Goal: Task Accomplishment & Management: Complete application form

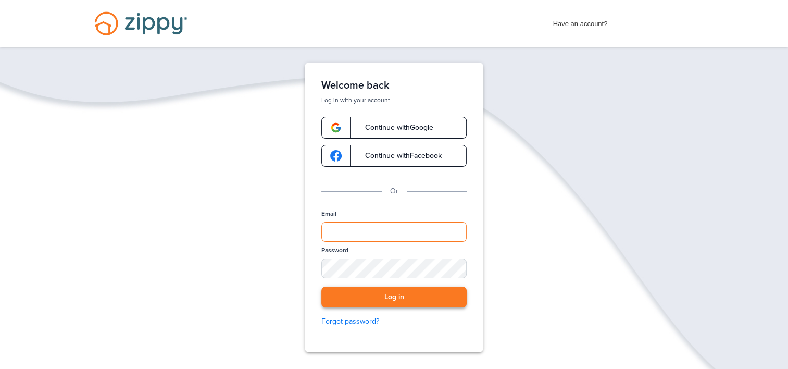
type input "**********"
click at [391, 295] on button "Log in" at bounding box center [393, 297] width 145 height 21
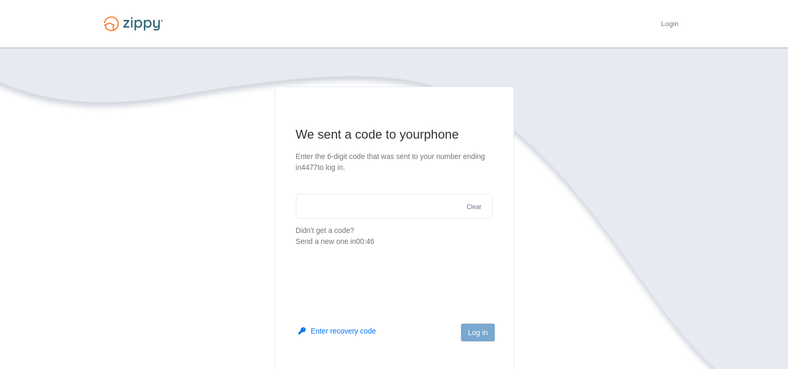
click at [408, 206] on input "text" at bounding box center [394, 206] width 197 height 25
type input "******"
click at [477, 330] on button "Log in" at bounding box center [477, 333] width 33 height 18
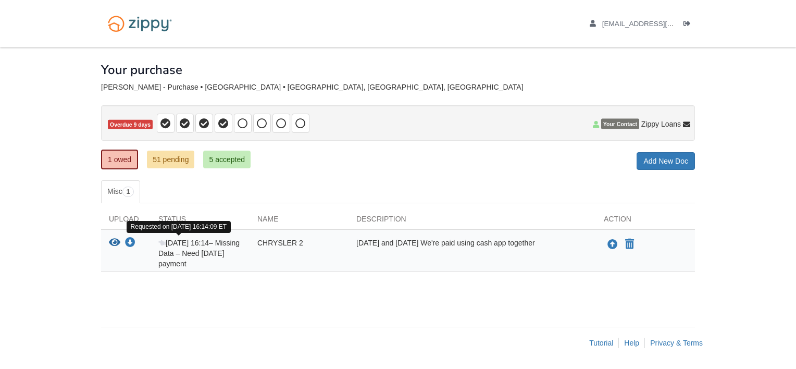
click at [172, 243] on span "Sep 15 16:14" at bounding box center [183, 243] width 51 height 8
click at [206, 255] on div "Sep 15 16:14 – Missing Data – Need July 2025 payment" at bounding box center [200, 253] width 99 height 31
click at [200, 252] on div "Sep 15 16:14 – Missing Data – Need July 2025 payment" at bounding box center [200, 253] width 99 height 31
drag, startPoint x: 200, startPoint y: 252, endPoint x: 132, endPoint y: 241, distance: 69.2
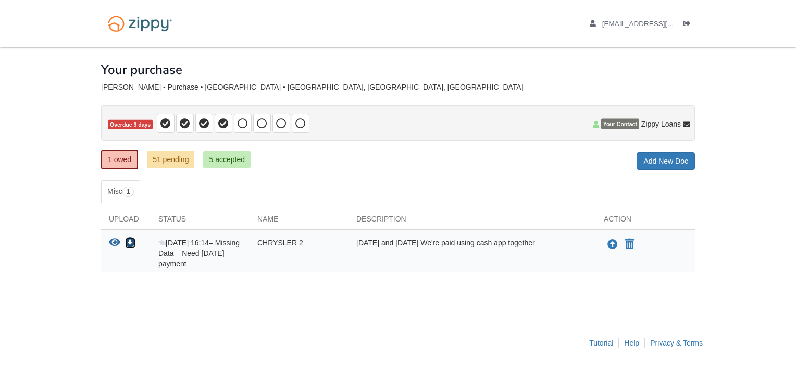
click at [132, 241] on icon "Download CHRYSLER 2" at bounding box center [130, 243] width 10 height 10
click at [743, 78] on body "dennisldanielsjr@gmail.com Logout" at bounding box center [398, 184] width 796 height 369
click at [115, 240] on icon "View CHRYSLER 2" at bounding box center [114, 243] width 11 height 10
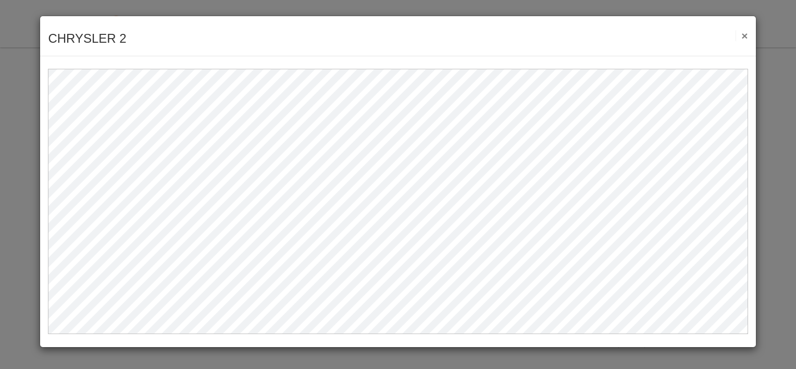
click at [746, 34] on button "×" at bounding box center [742, 35] width 12 height 11
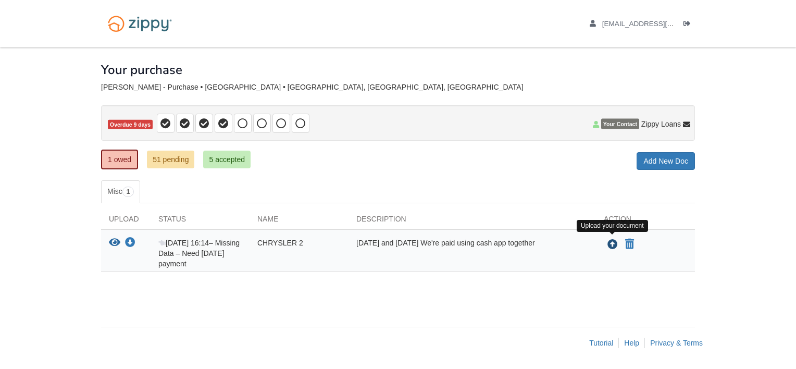
click at [610, 241] on icon "Upload CHRYSLER 2" at bounding box center [613, 245] width 10 height 10
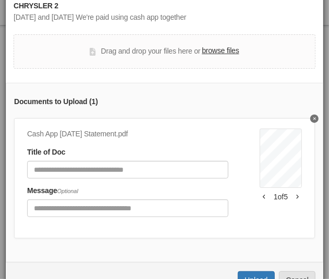
scroll to position [21, 0]
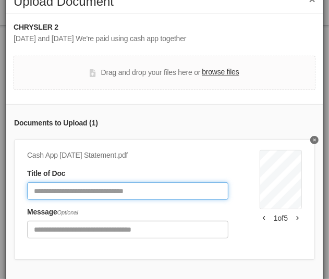
click at [103, 190] on input "Document Title" at bounding box center [127, 191] width 201 height 18
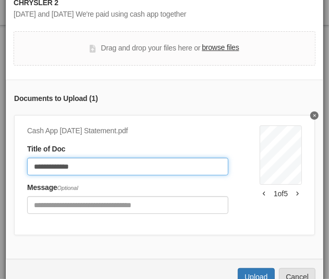
scroll to position [73, 0]
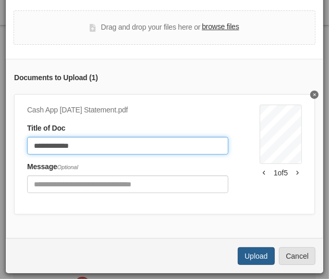
type input "**********"
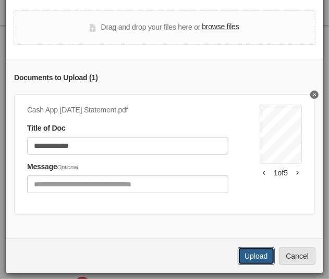
click at [246, 257] on button "Upload" at bounding box center [256, 256] width 36 height 18
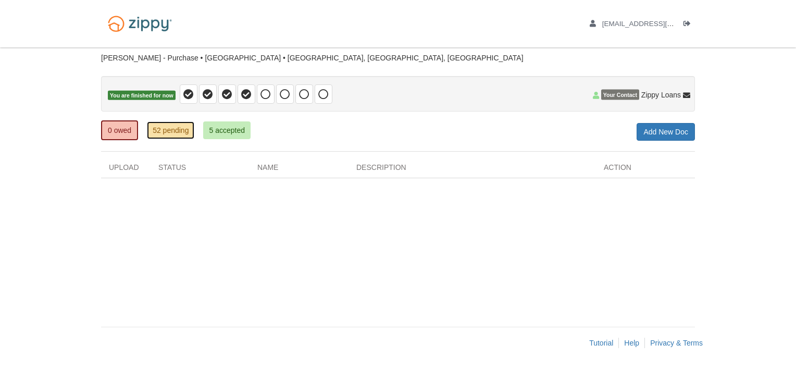
click at [175, 132] on link "52 pending" at bounding box center [170, 130] width 47 height 18
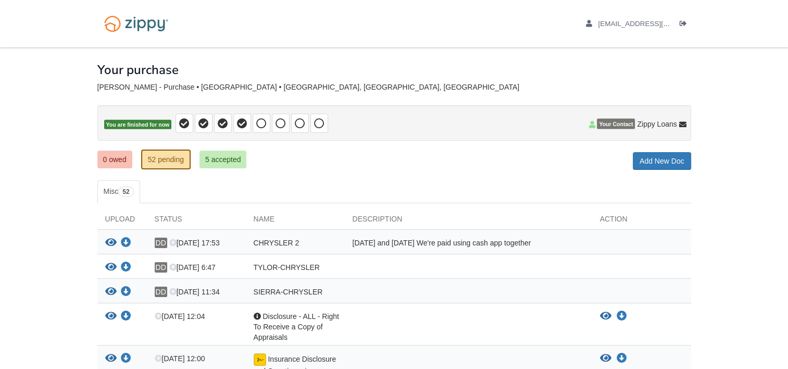
scroll to position [52, 0]
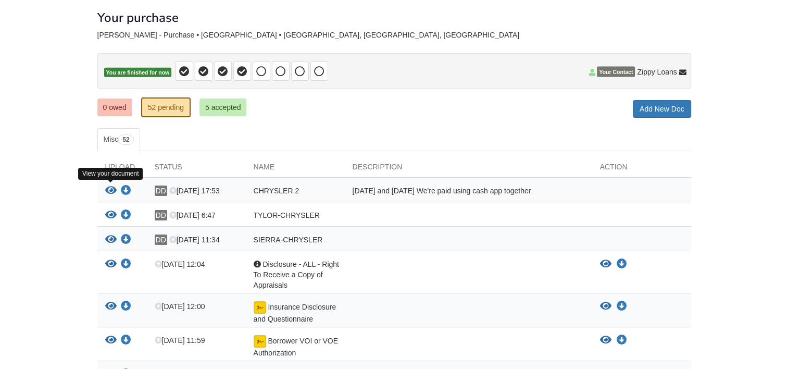
click at [112, 188] on icon "View CHRYSLER 2" at bounding box center [110, 190] width 11 height 10
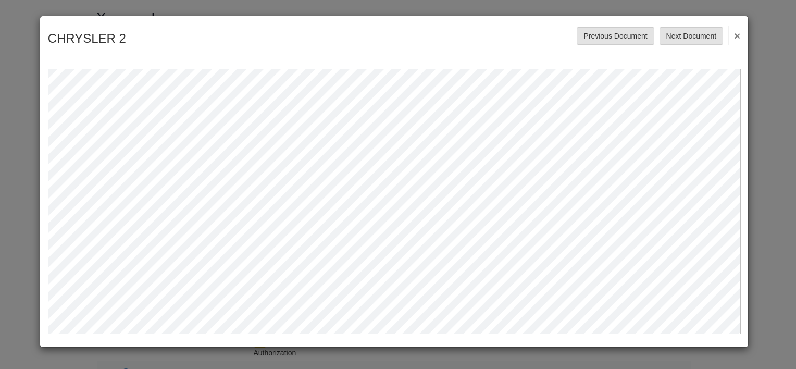
click at [736, 35] on button "×" at bounding box center [734, 35] width 12 height 19
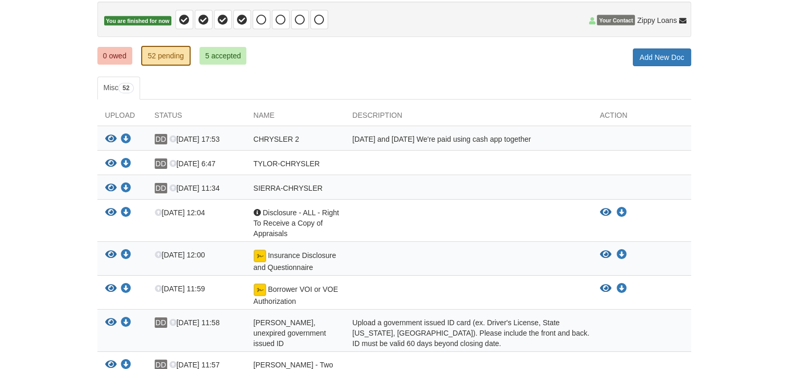
scroll to position [104, 0]
click at [108, 135] on icon "View CHRYSLER 2" at bounding box center [110, 138] width 11 height 10
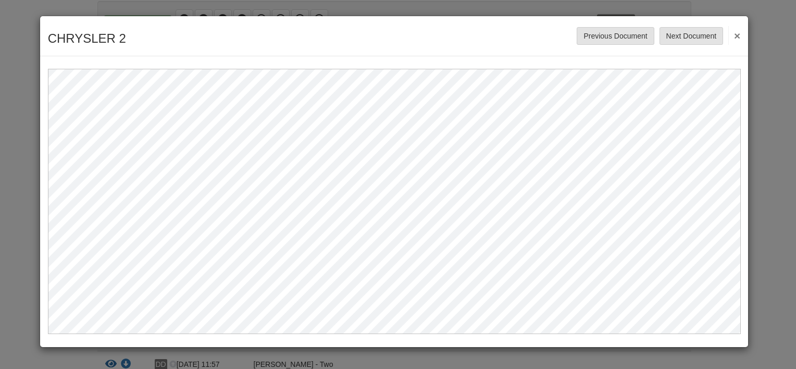
click at [740, 35] on div "CHRYSLER 2 Save Cancel Previous Document Next Document ×" at bounding box center [394, 36] width 709 height 40
click at [736, 33] on button "×" at bounding box center [734, 35] width 12 height 19
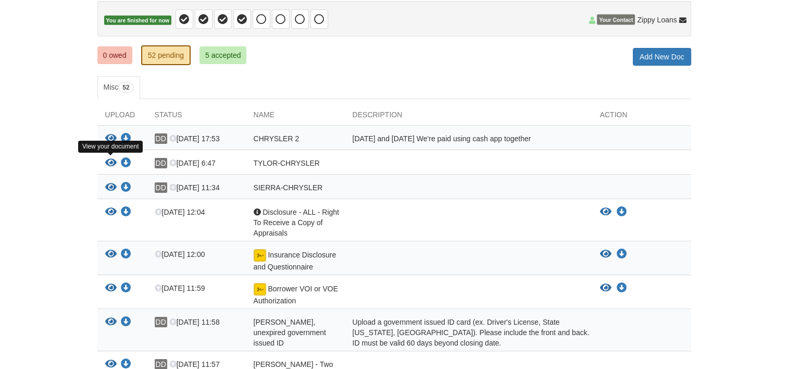
click at [110, 161] on icon "View TYLOR-CHRYSLER" at bounding box center [110, 163] width 11 height 10
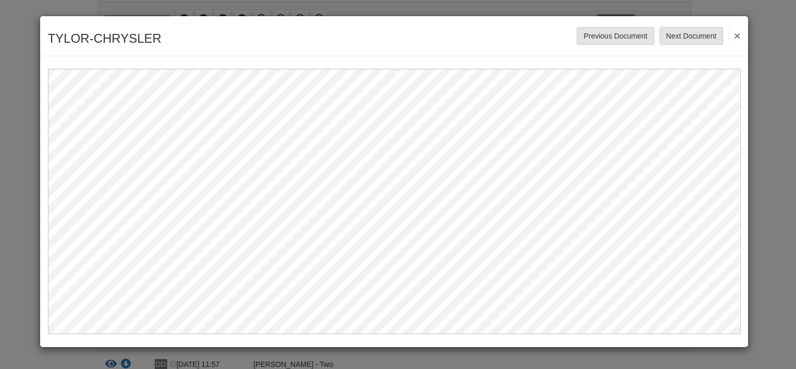
click at [740, 36] on button "×" at bounding box center [734, 35] width 12 height 19
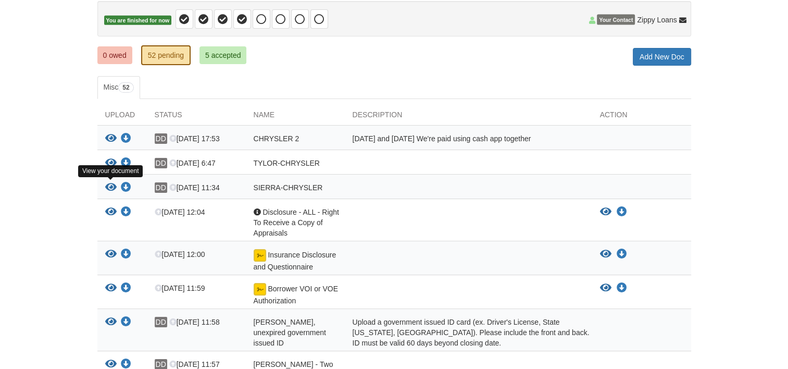
click at [112, 188] on icon "View SIERRA-CHRYSLER" at bounding box center [110, 187] width 11 height 10
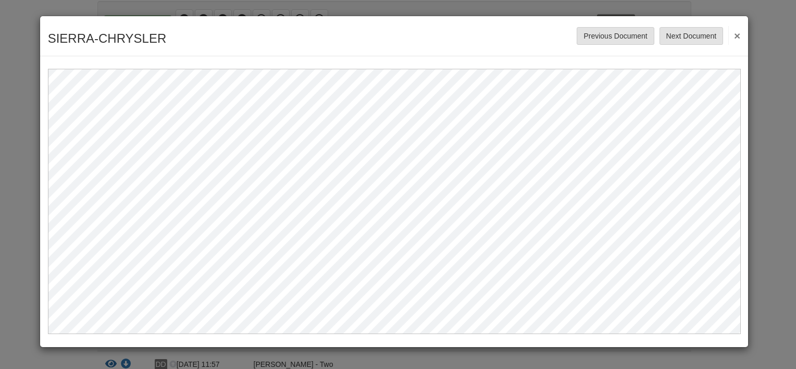
click at [739, 34] on button "×" at bounding box center [734, 35] width 12 height 19
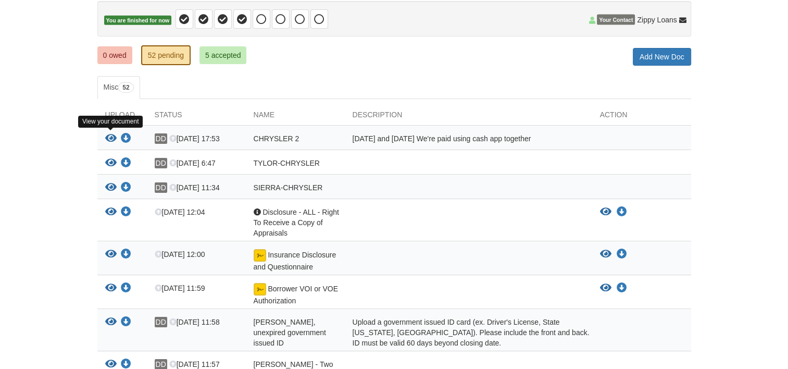
click at [109, 137] on icon "View CHRYSLER 2" at bounding box center [110, 138] width 11 height 10
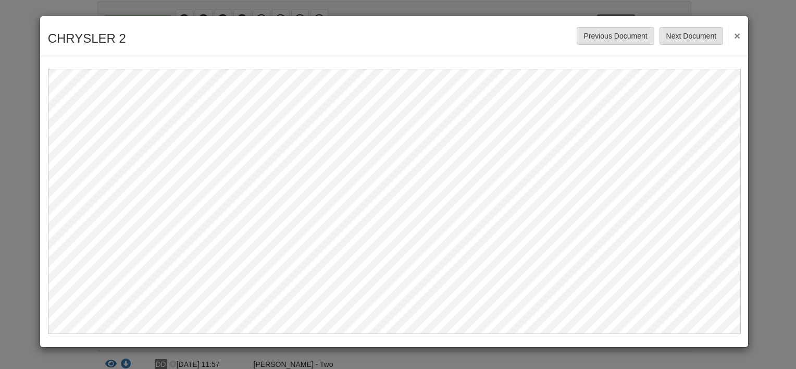
click at [734, 35] on button "×" at bounding box center [734, 35] width 12 height 19
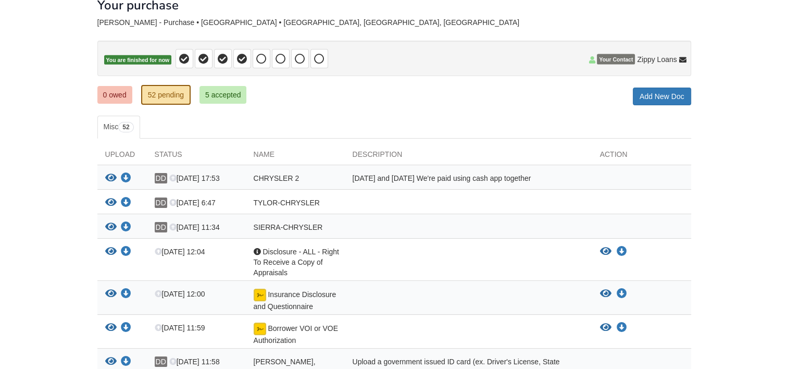
scroll to position [0, 0]
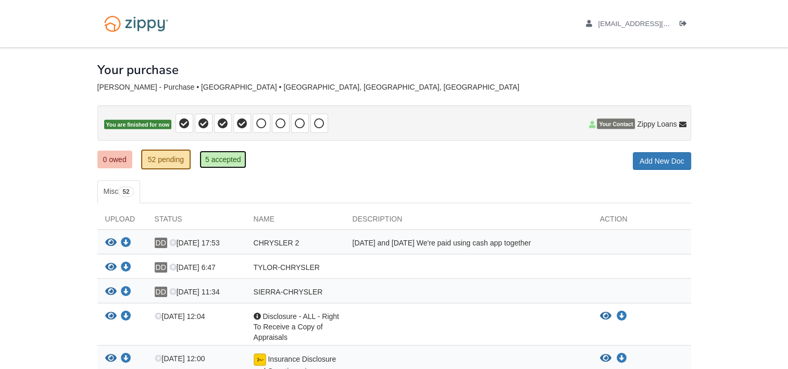
click at [221, 162] on link "5 accepted" at bounding box center [223, 160] width 47 height 18
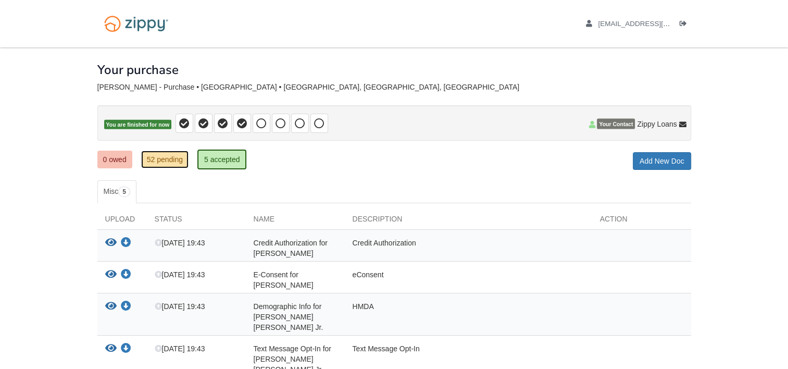
click at [158, 156] on link "52 pending" at bounding box center [164, 160] width 47 height 18
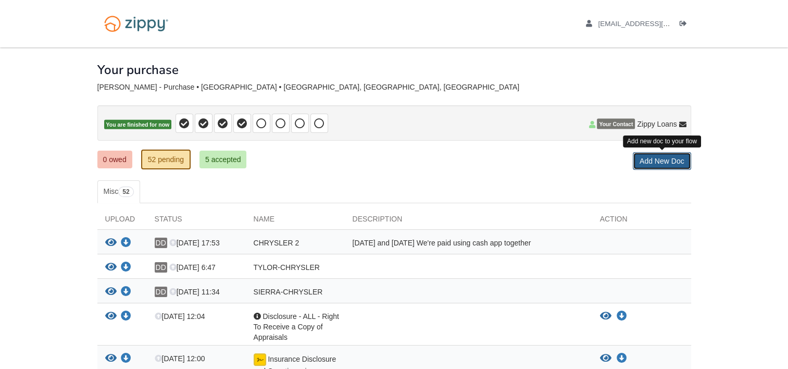
click at [646, 161] on link "Add New Doc" at bounding box center [662, 161] width 58 height 18
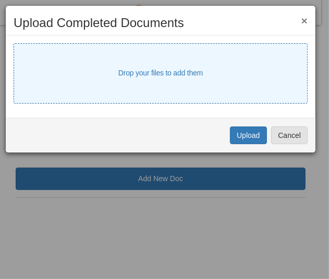
select select "****"
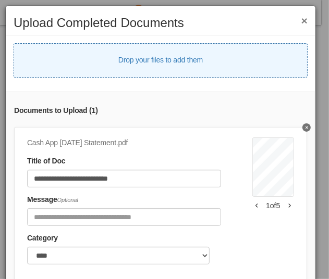
select select "****"
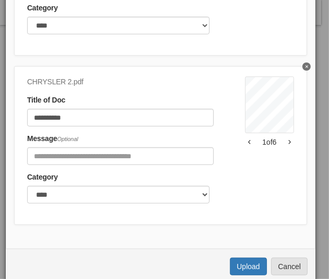
scroll to position [113, 0]
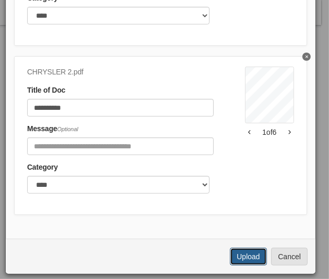
click at [239, 257] on button "Upload" at bounding box center [248, 257] width 36 height 18
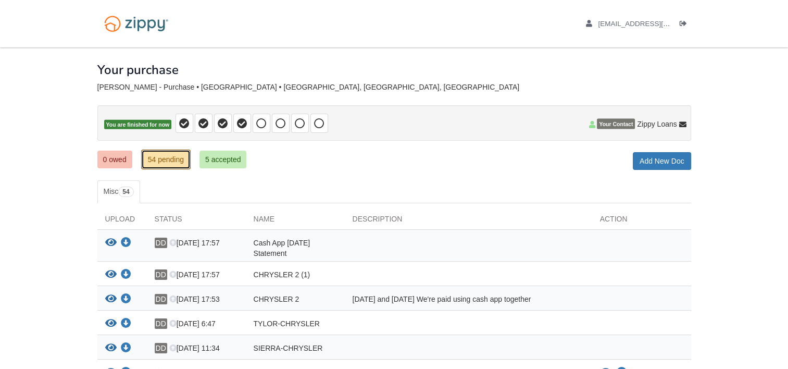
click at [175, 156] on link "54 pending" at bounding box center [165, 160] width 49 height 20
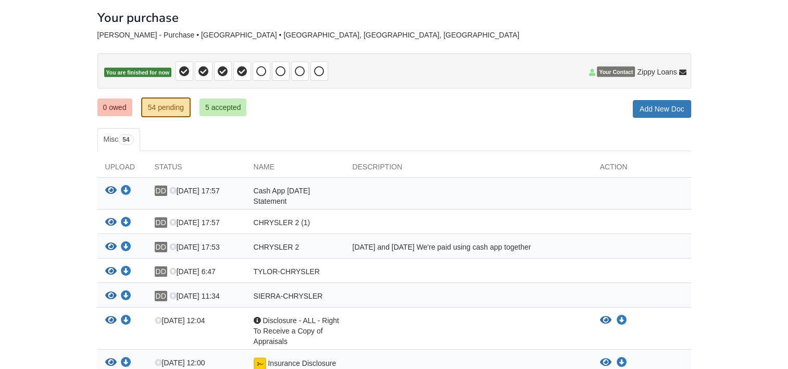
scroll to position [104, 0]
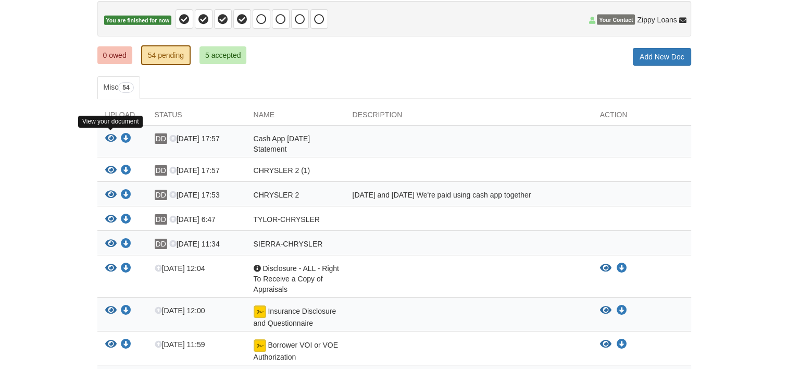
click at [109, 137] on icon "View Cash App July 2025 Statement" at bounding box center [110, 138] width 11 height 10
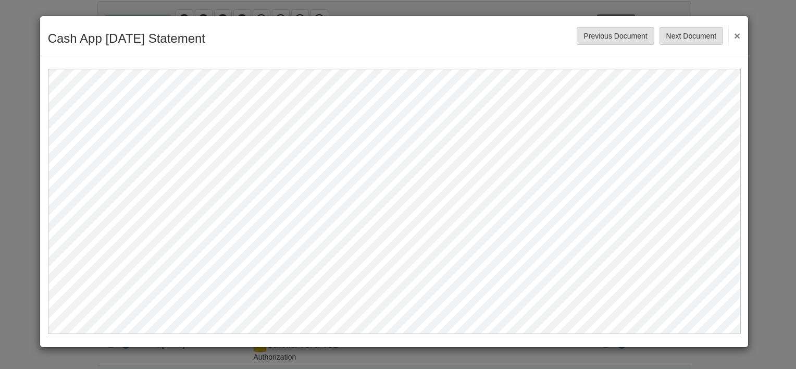
click at [733, 38] on button "×" at bounding box center [734, 35] width 12 height 19
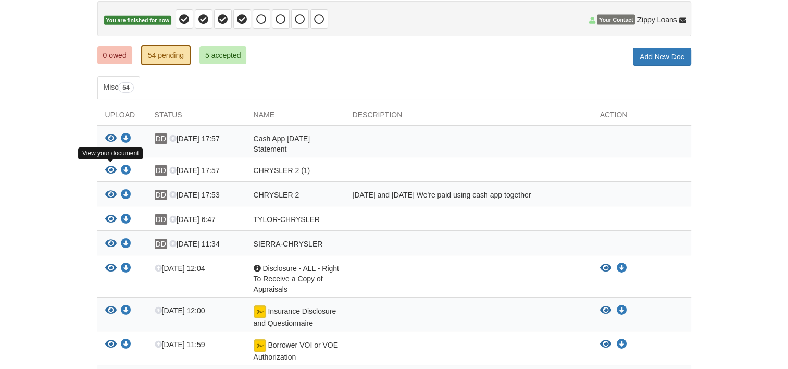
click at [112, 169] on icon "View CHRYSLER 2 (1)" at bounding box center [110, 170] width 11 height 10
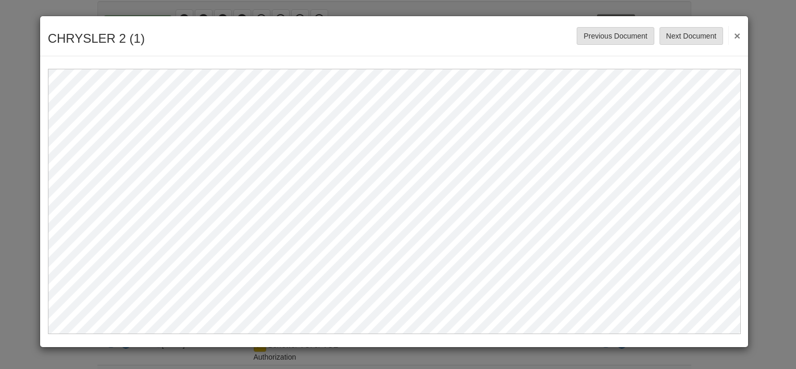
click at [736, 33] on button "×" at bounding box center [734, 35] width 12 height 19
